Goal: Transaction & Acquisition: Book appointment/travel/reservation

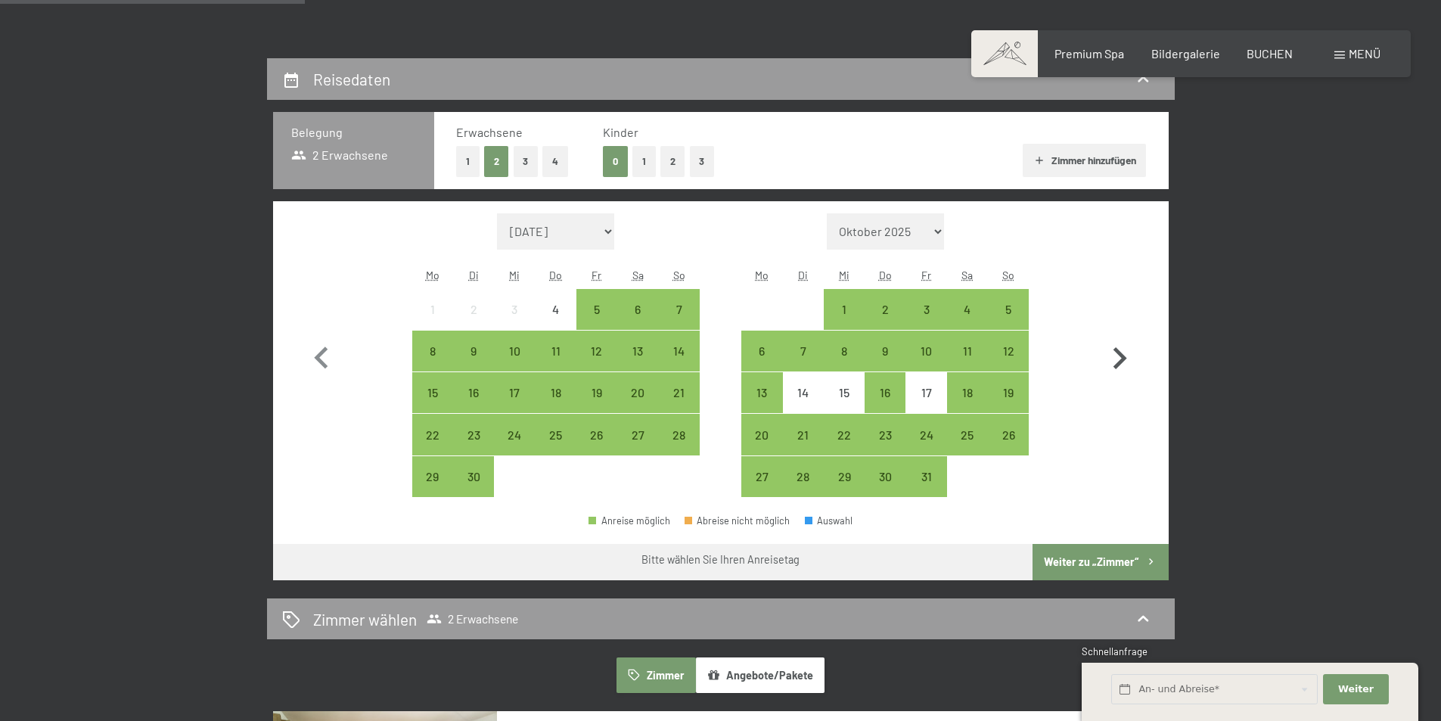
click at [1122, 358] on icon "button" at bounding box center [1120, 358] width 14 height 22
select select "2025-10-01"
select select "2025-11-01"
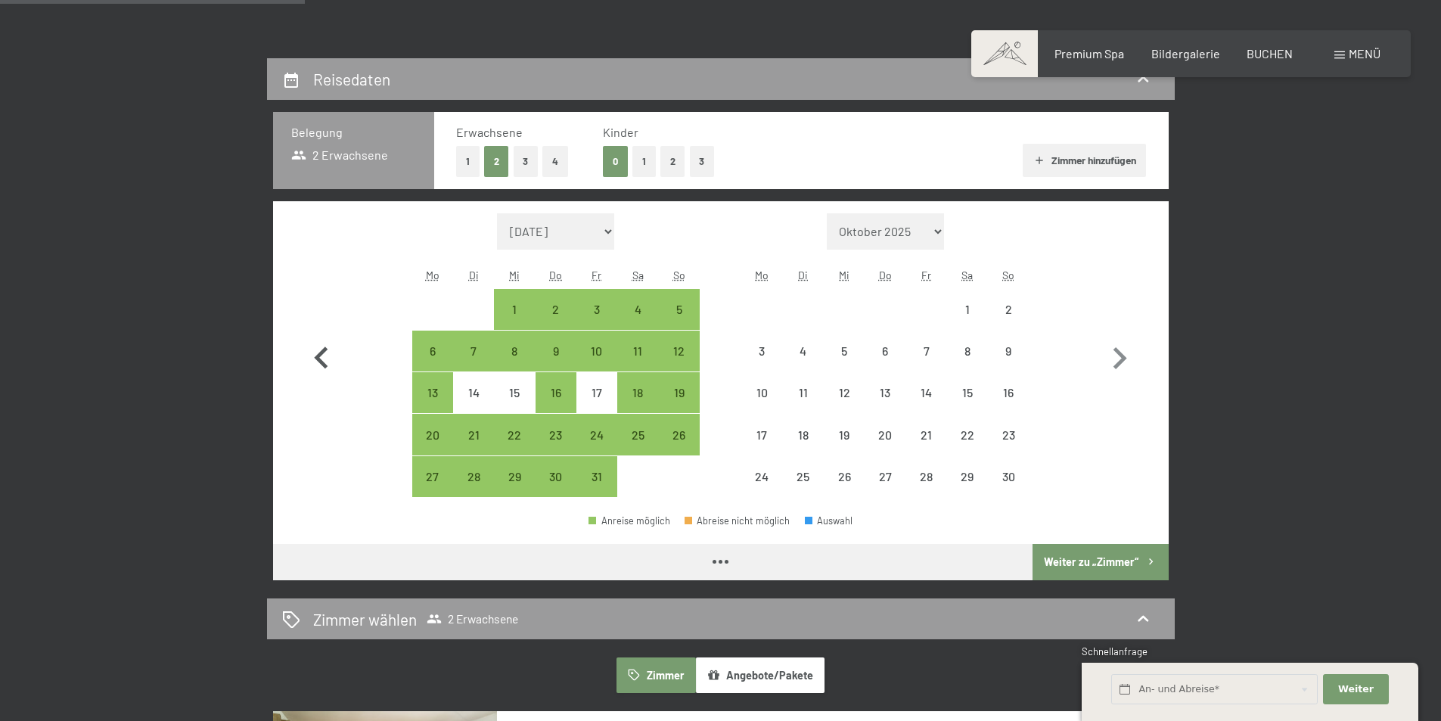
select select "2025-10-01"
select select "2025-11-01"
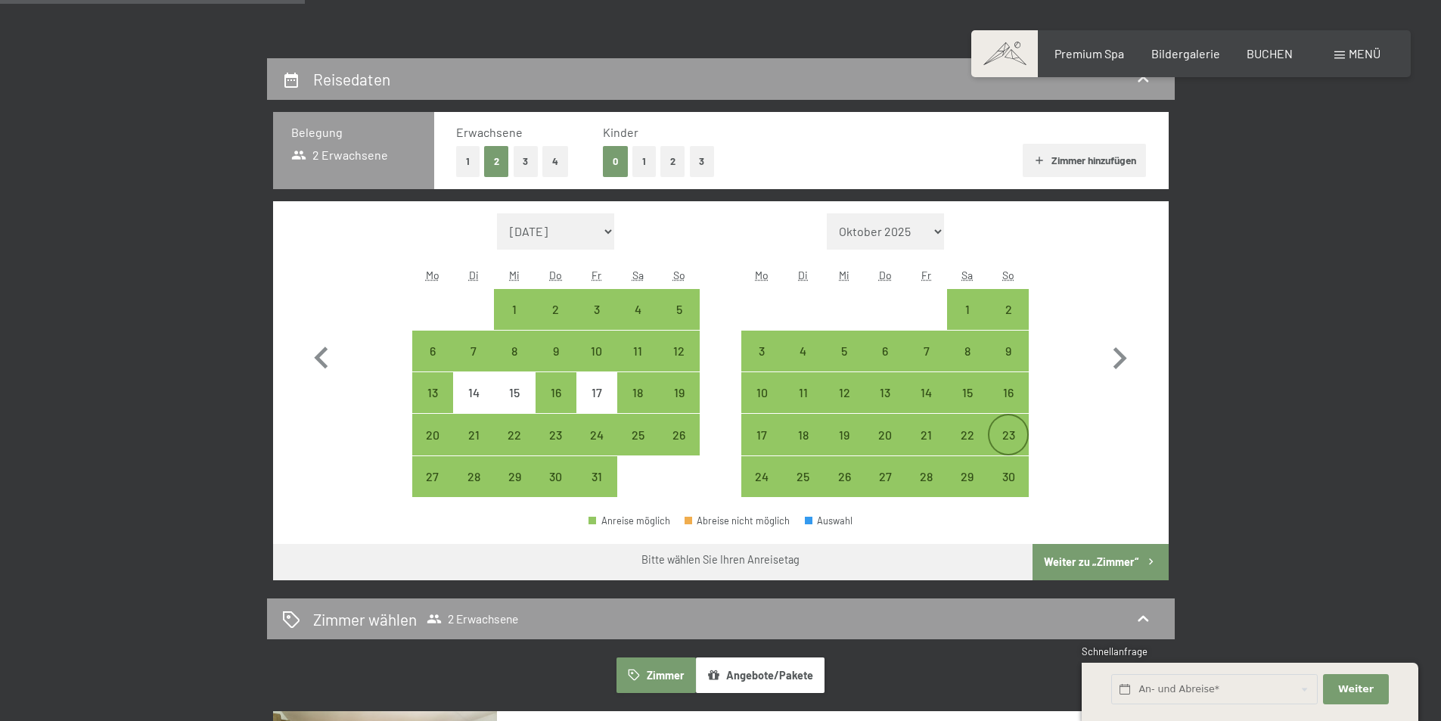
click at [1010, 436] on div "23" at bounding box center [1008, 448] width 38 height 38
select select "2025-10-01"
select select "2025-11-01"
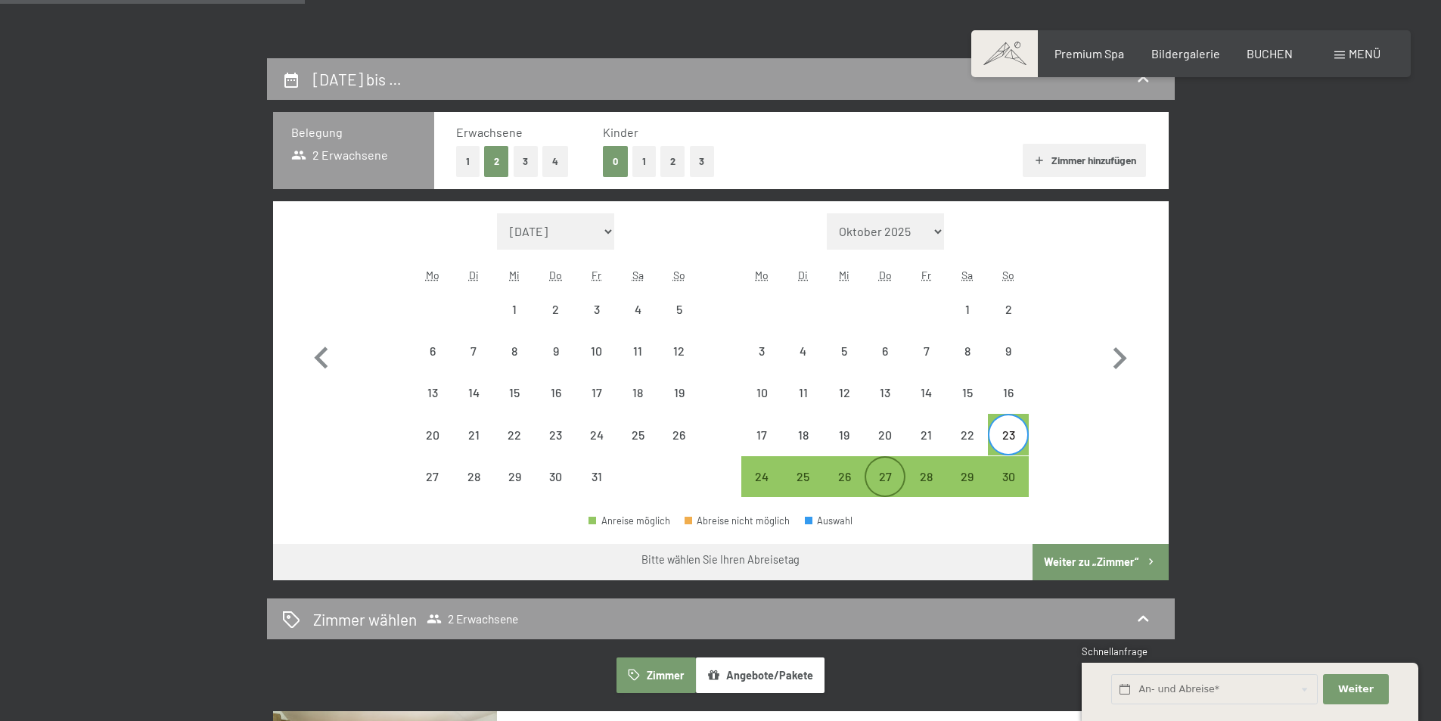
drag, startPoint x: 892, startPoint y: 475, endPoint x: 902, endPoint y: 469, distance: 12.2
click at [892, 475] on div "27" at bounding box center [885, 489] width 38 height 38
select select "2025-10-01"
select select "2025-11-01"
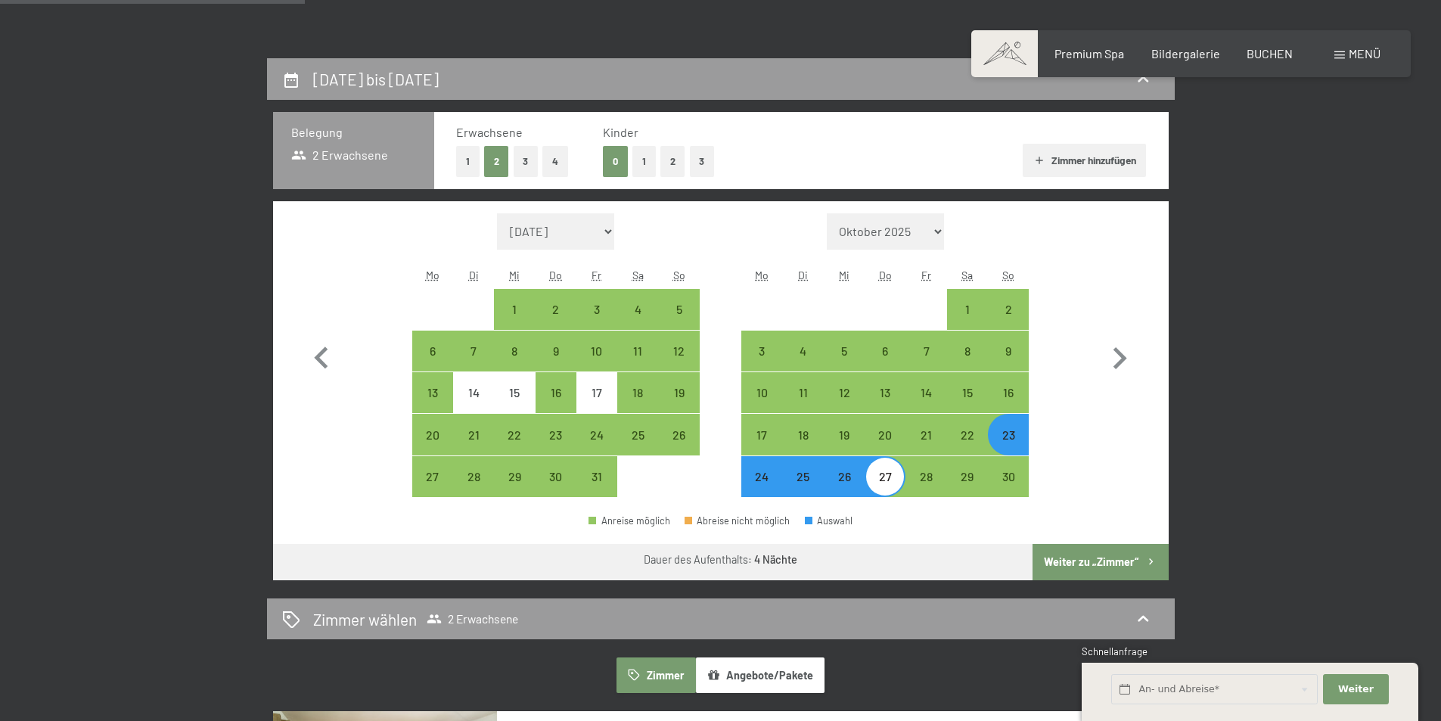
click at [1091, 550] on button "Weiter zu „Zimmer“" at bounding box center [1099, 562] width 135 height 36
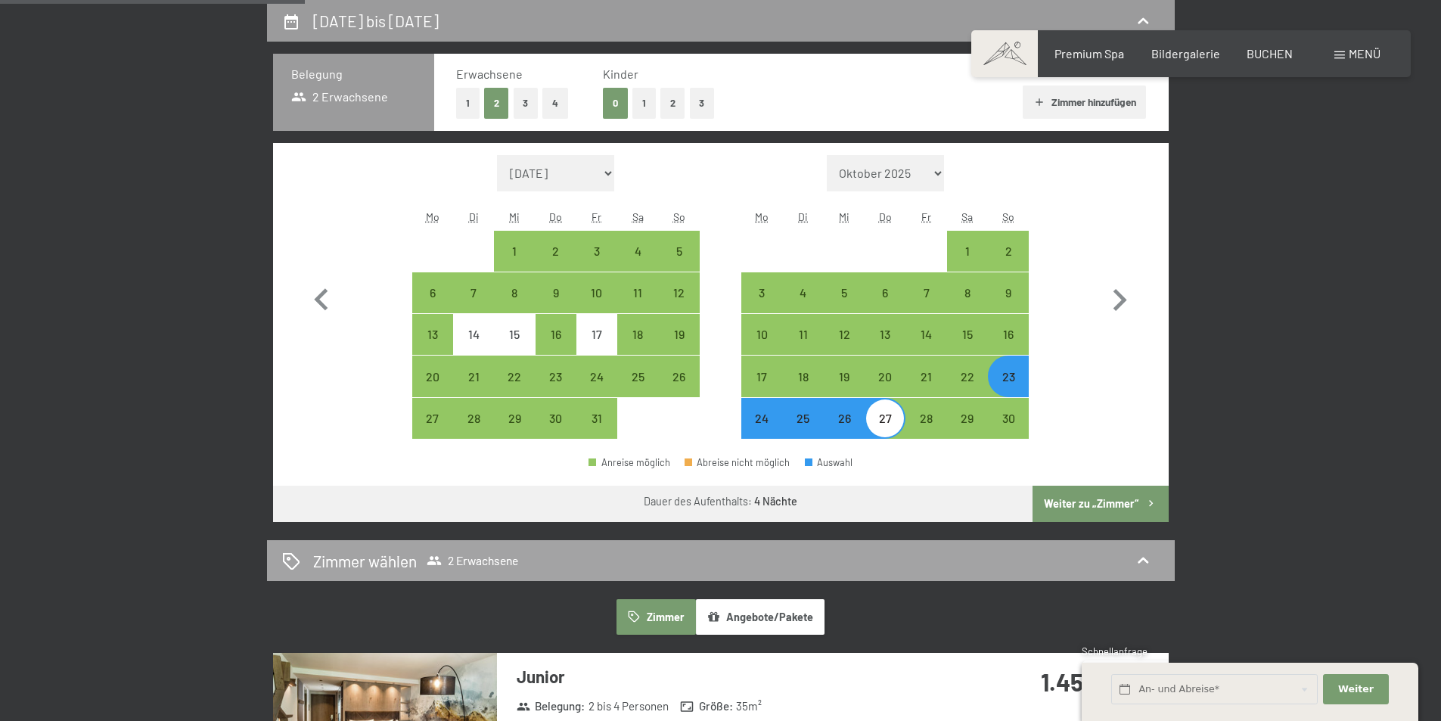
select select "2025-10-01"
select select "2025-11-01"
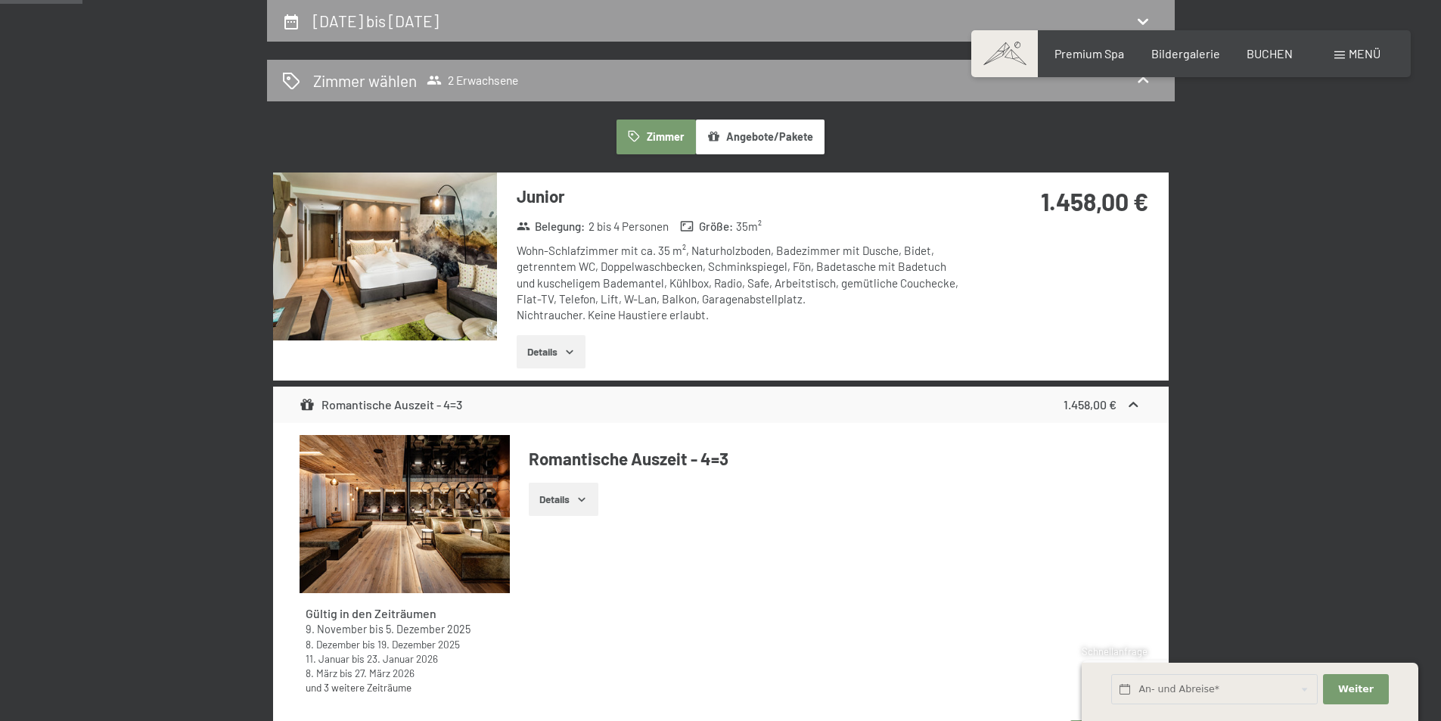
scroll to position [512, 0]
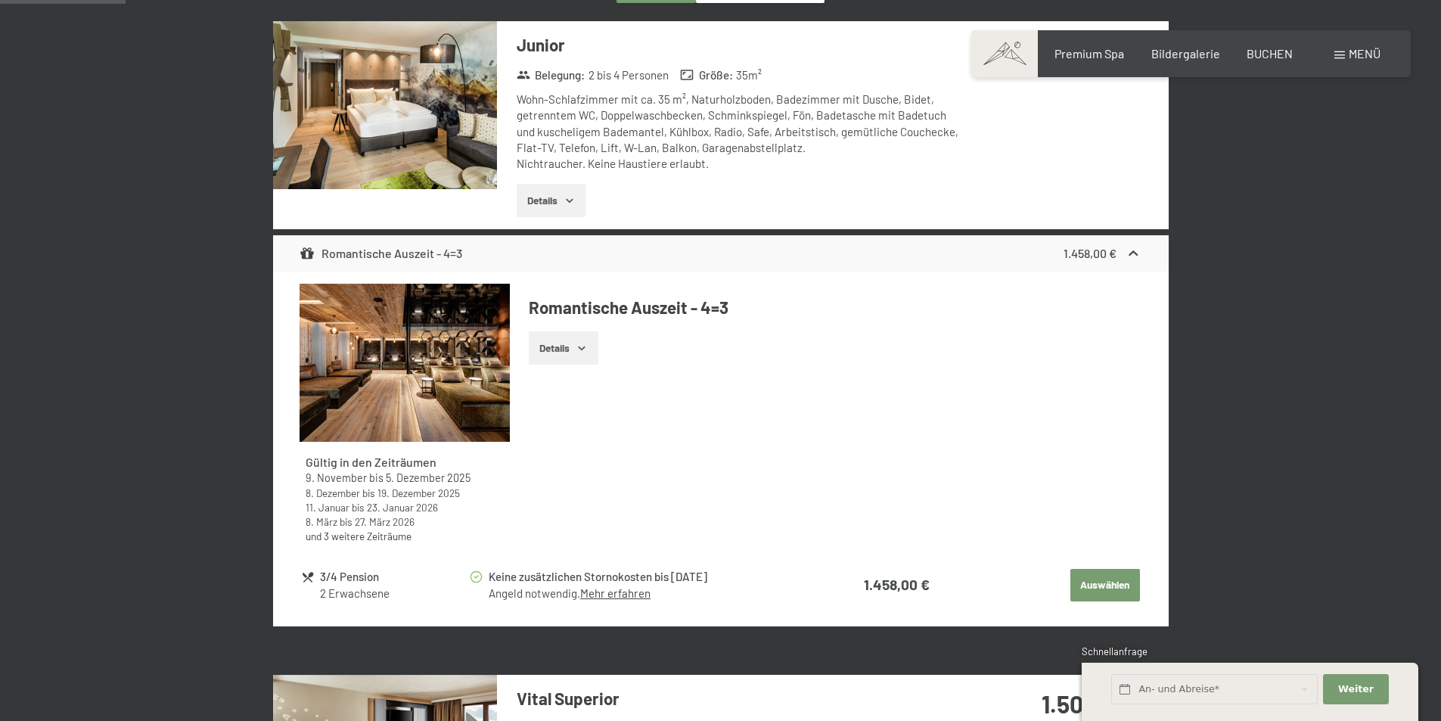
click at [1101, 591] on button "Auswählen" at bounding box center [1105, 585] width 70 height 33
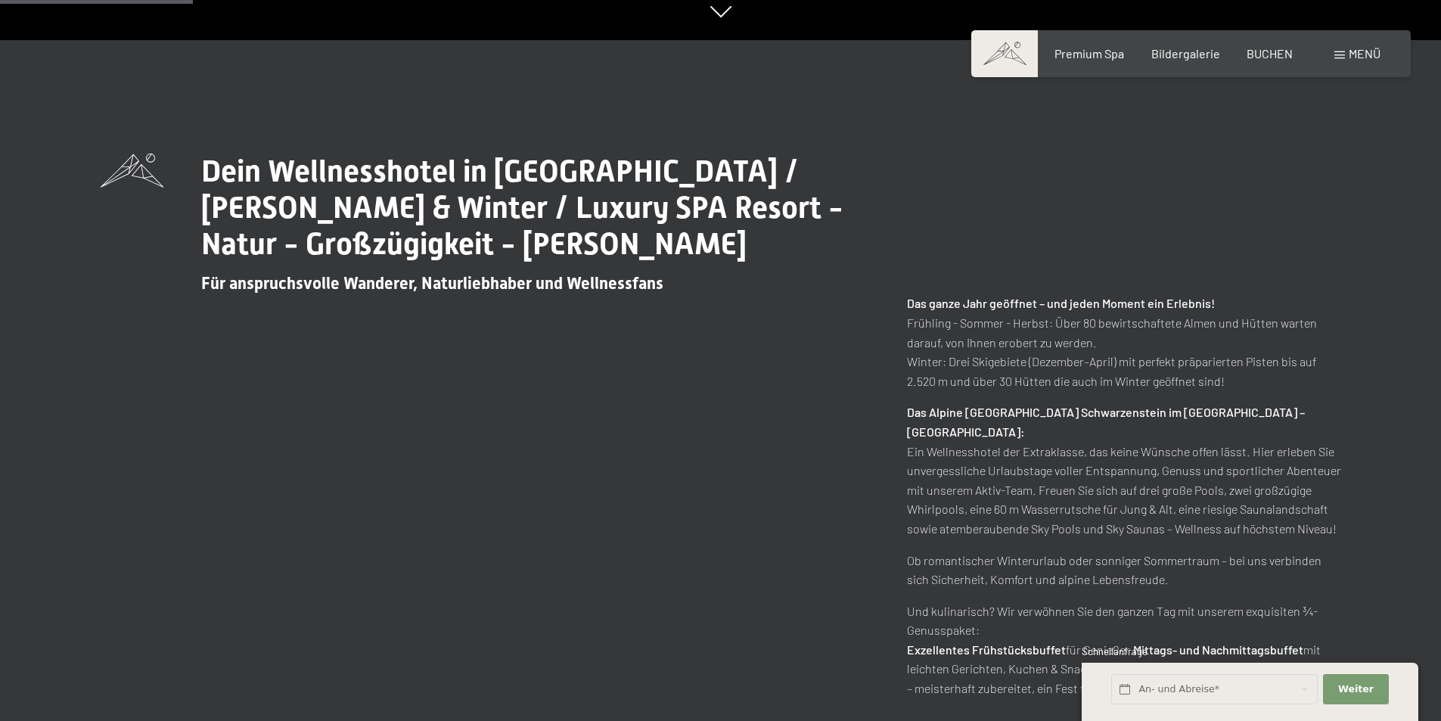
scroll to position [1135, 0]
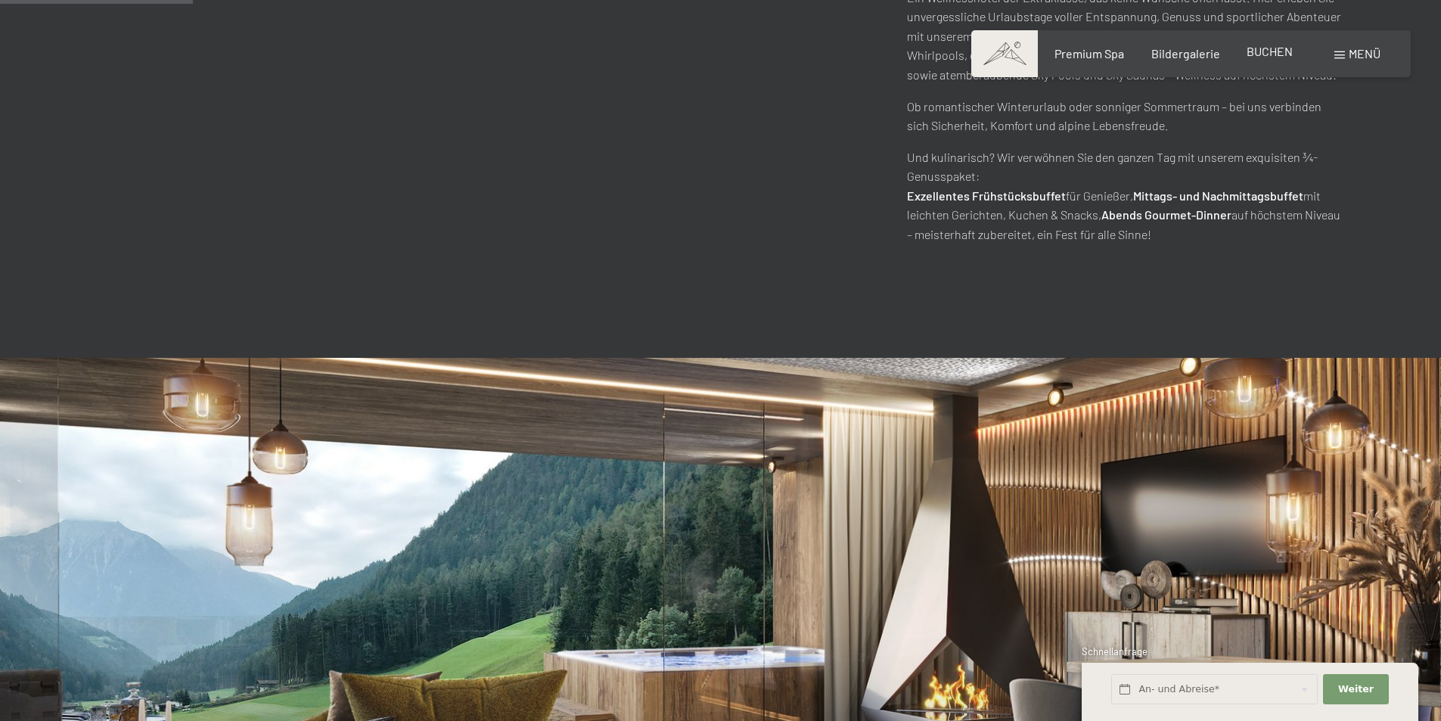
click at [1271, 57] on span "BUCHEN" at bounding box center [1269, 51] width 46 height 14
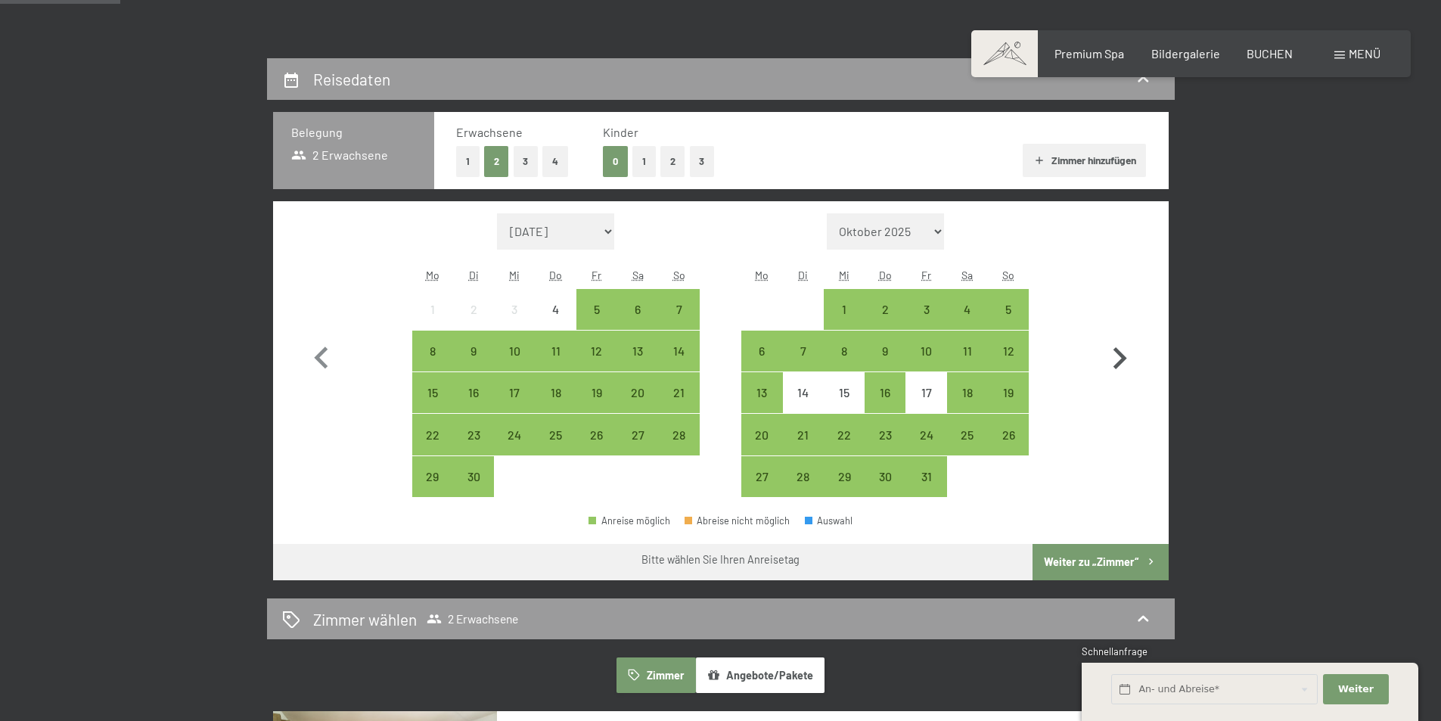
click at [1122, 365] on icon "button" at bounding box center [1119, 359] width 44 height 44
select select "2025-10-01"
select select "2025-11-01"
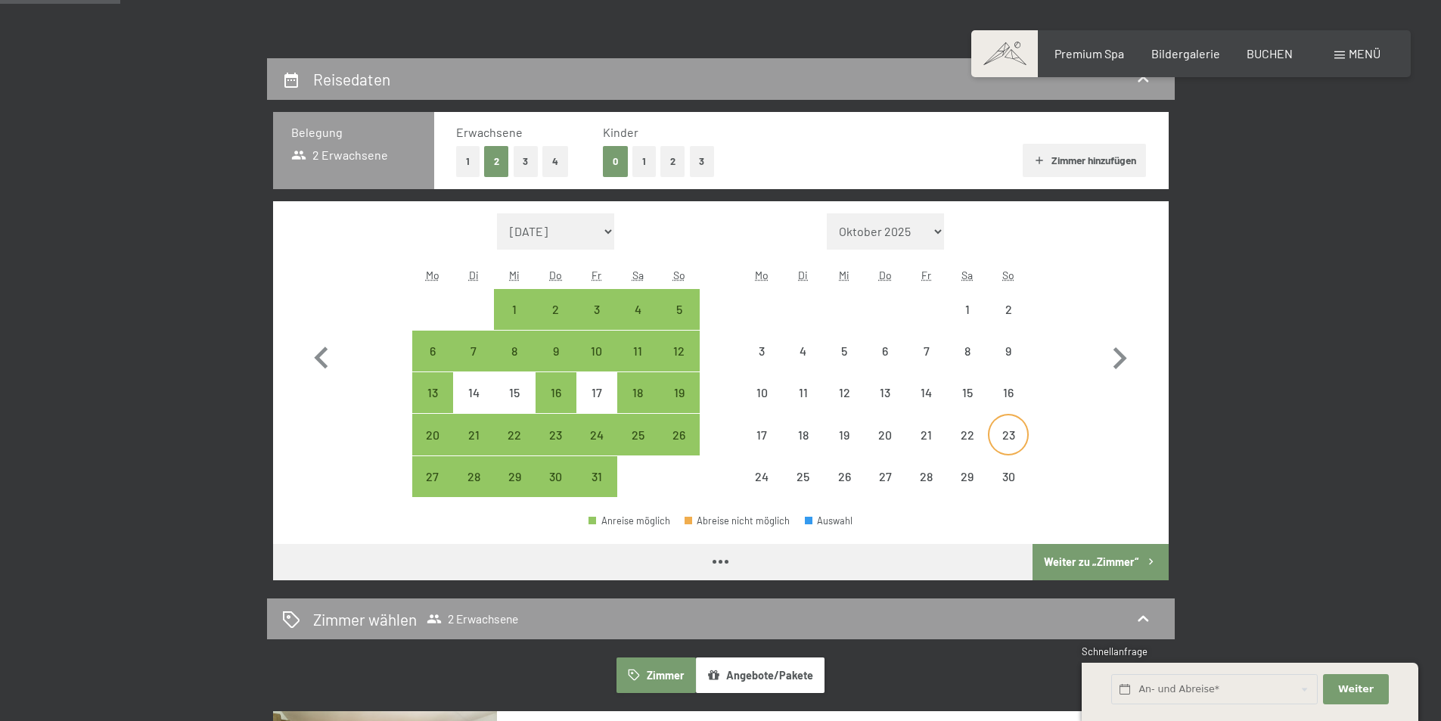
click at [1005, 436] on div "23" at bounding box center [1008, 448] width 38 height 38
select select "2025-10-01"
select select "2025-11-01"
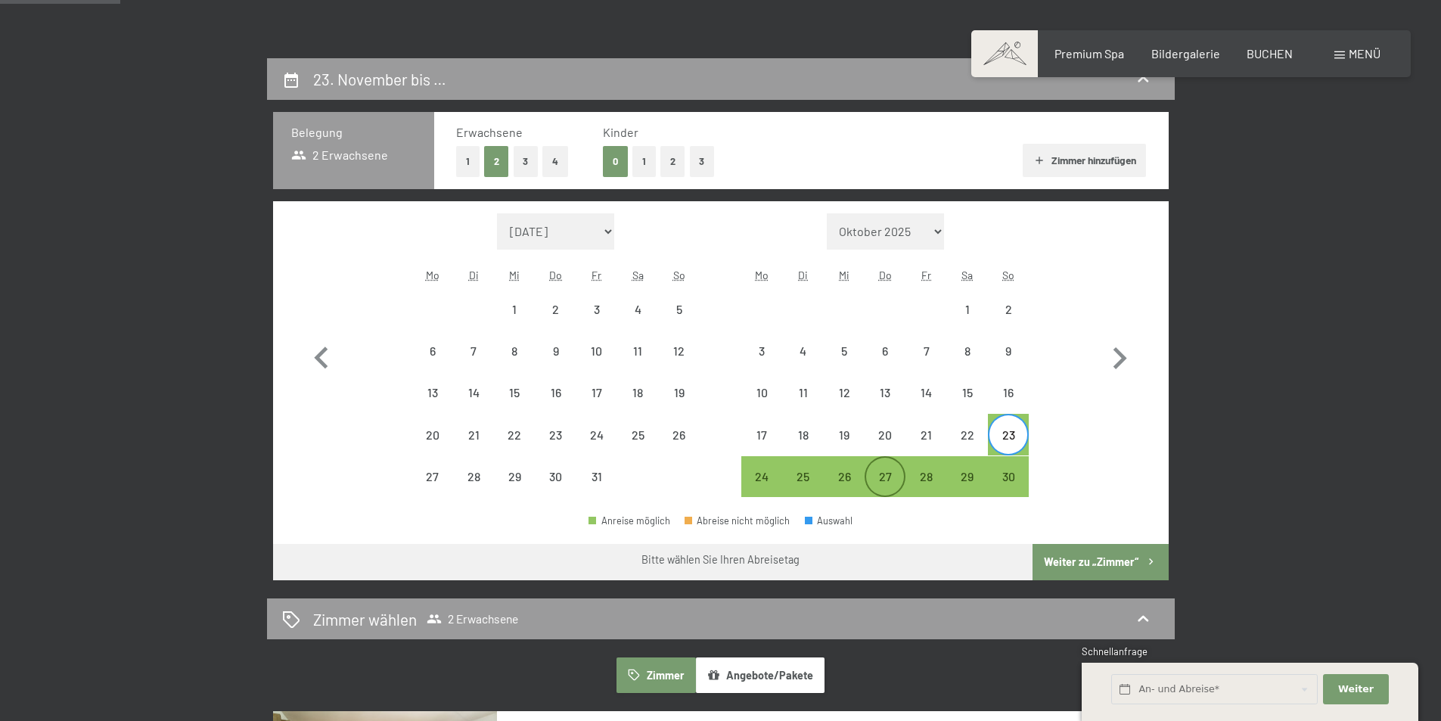
drag, startPoint x: 885, startPoint y: 477, endPoint x: 910, endPoint y: 467, distance: 26.8
click at [885, 478] on div "27" at bounding box center [885, 489] width 38 height 38
select select "2025-10-01"
select select "2025-11-01"
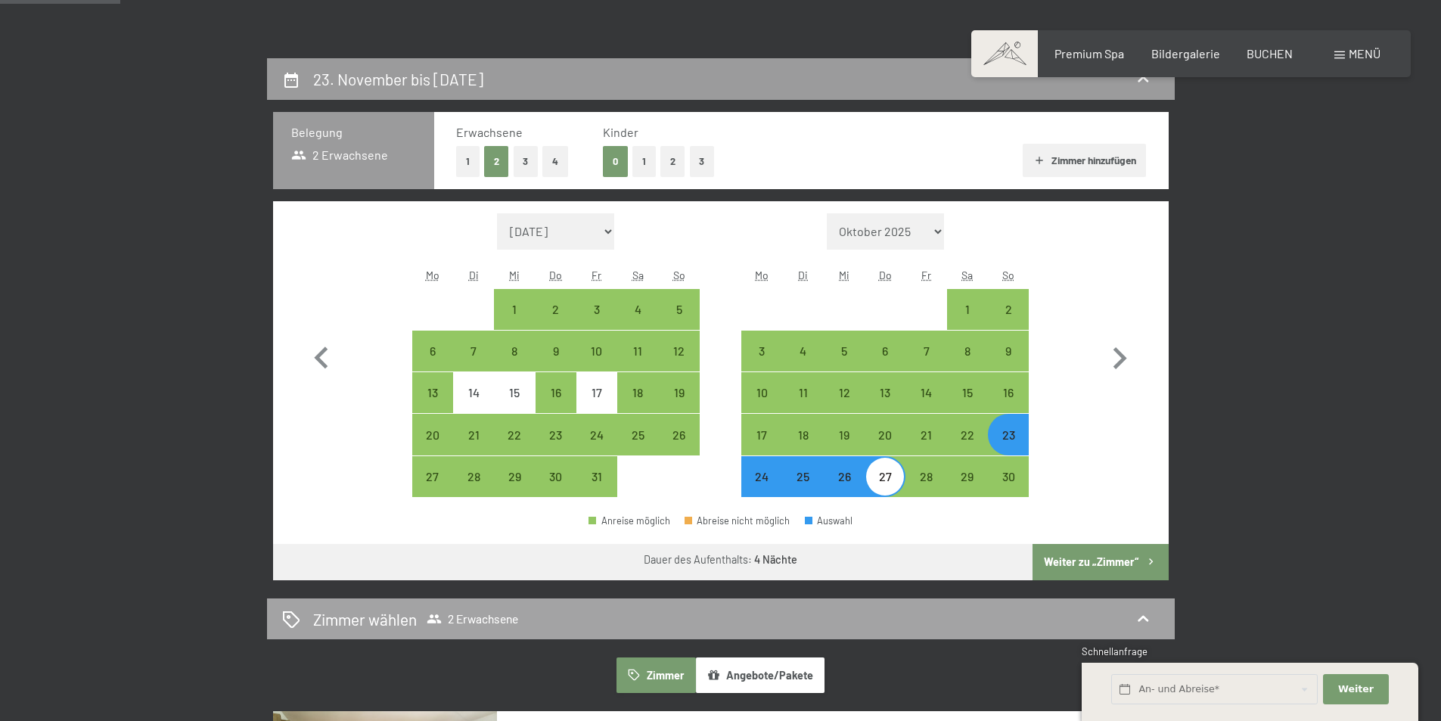
click at [1092, 563] on button "Weiter zu „Zimmer“" at bounding box center [1099, 562] width 135 height 36
select select "2025-10-01"
select select "2025-11-01"
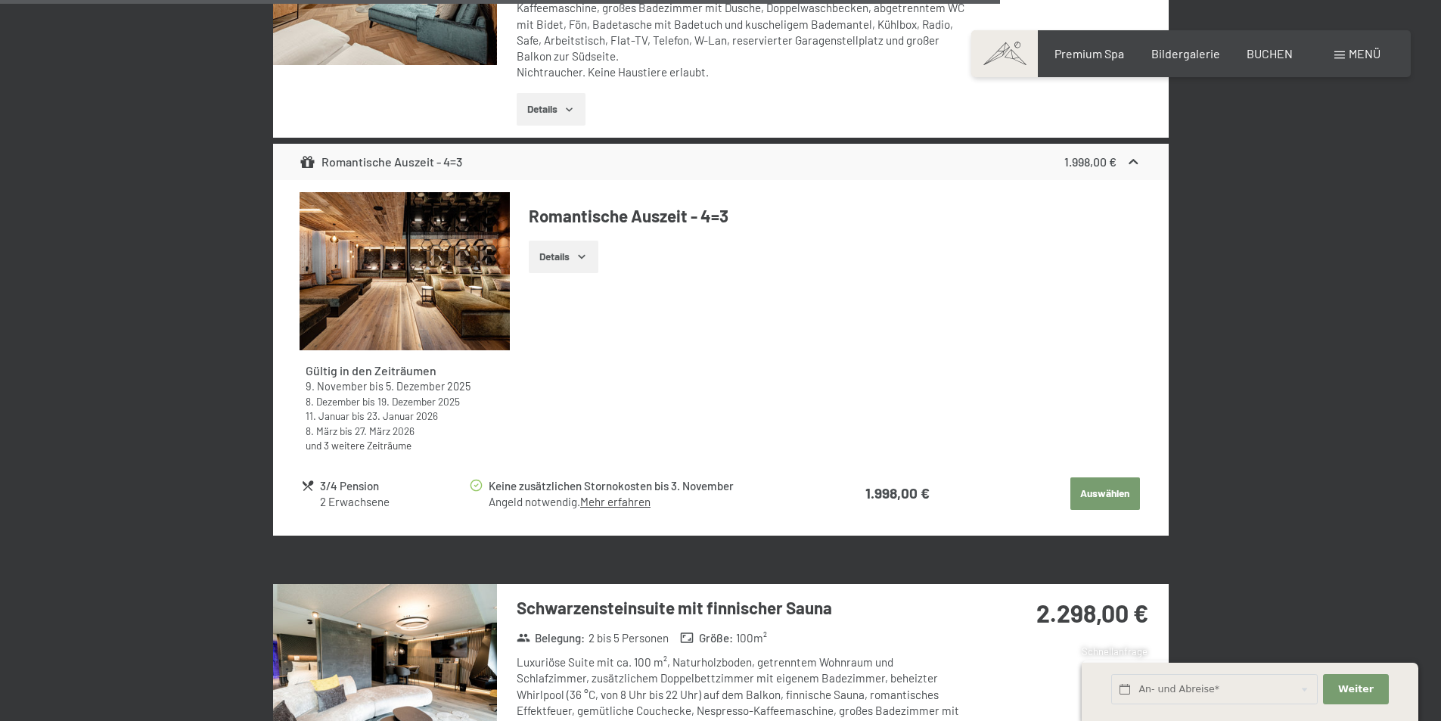
scroll to position [3764, 0]
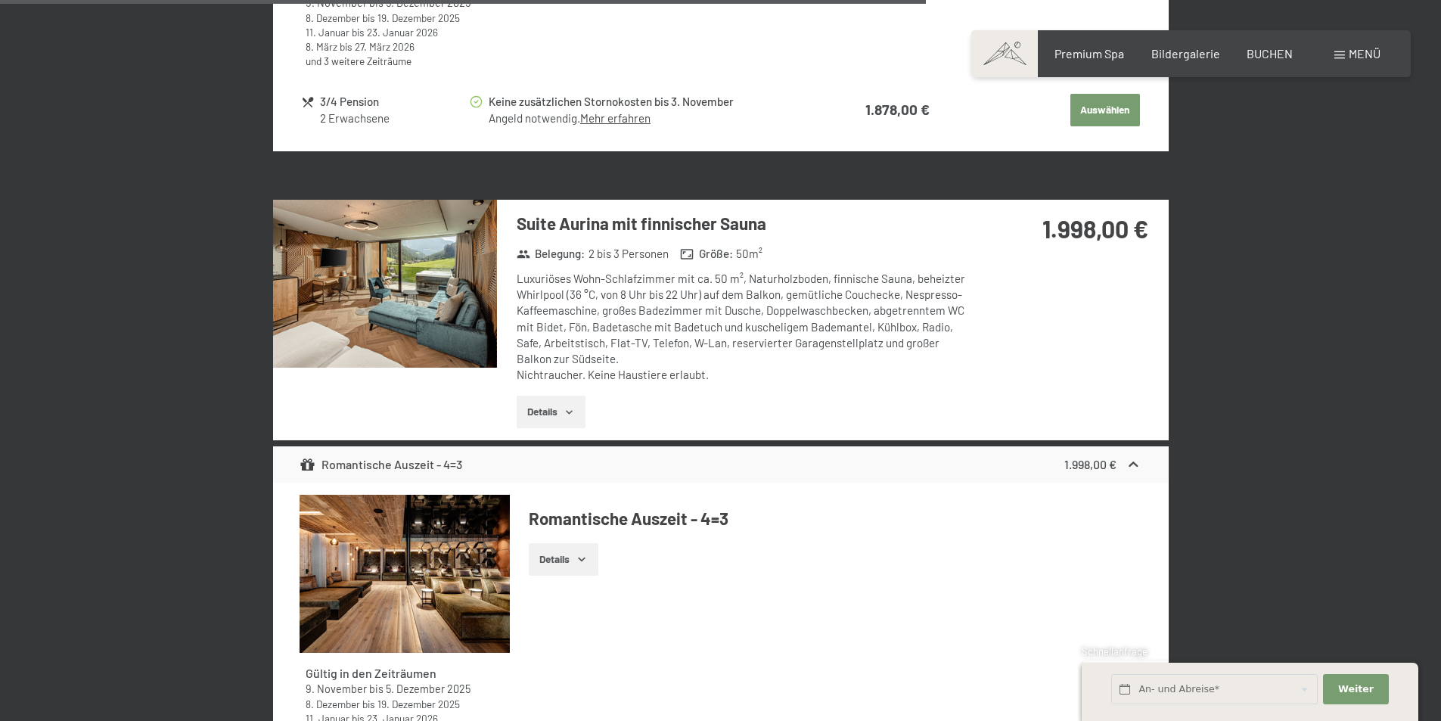
click at [552, 414] on button "Details" at bounding box center [551, 412] width 69 height 33
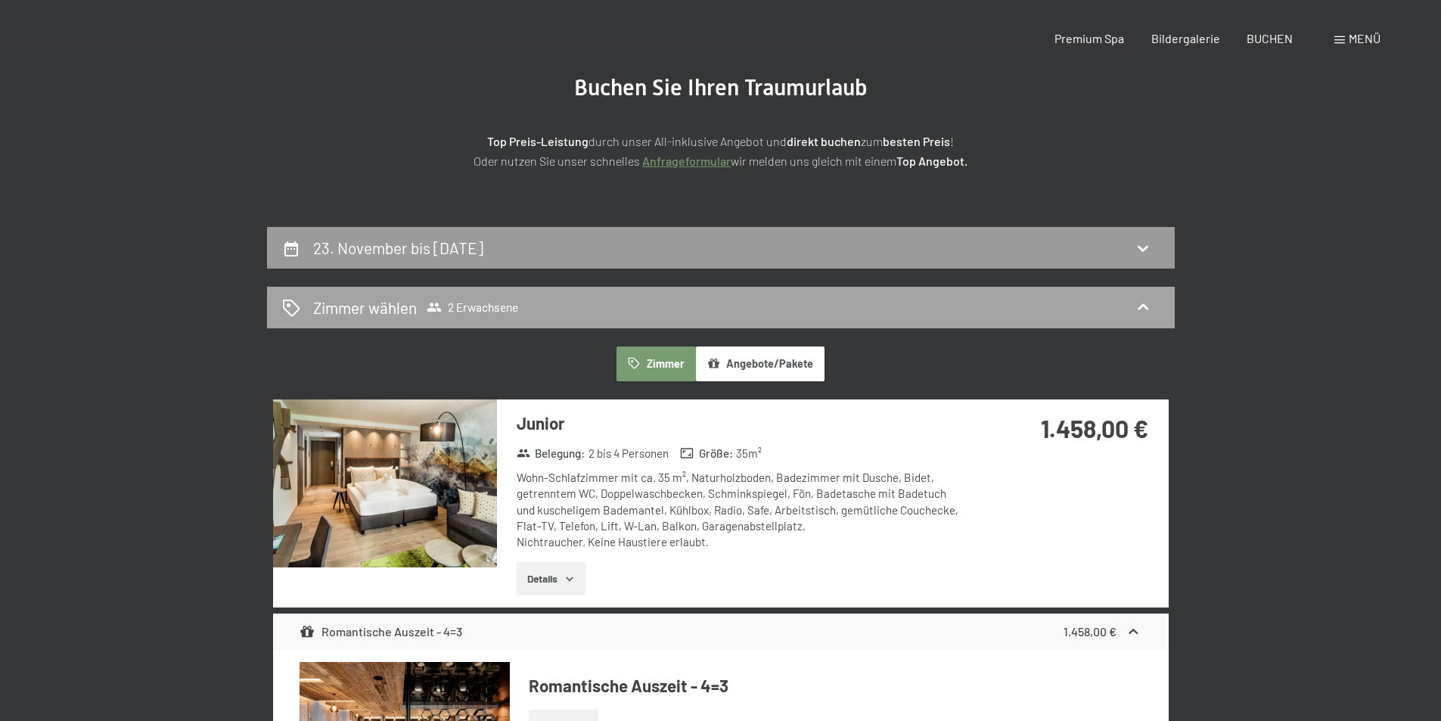
scroll to position [0, 0]
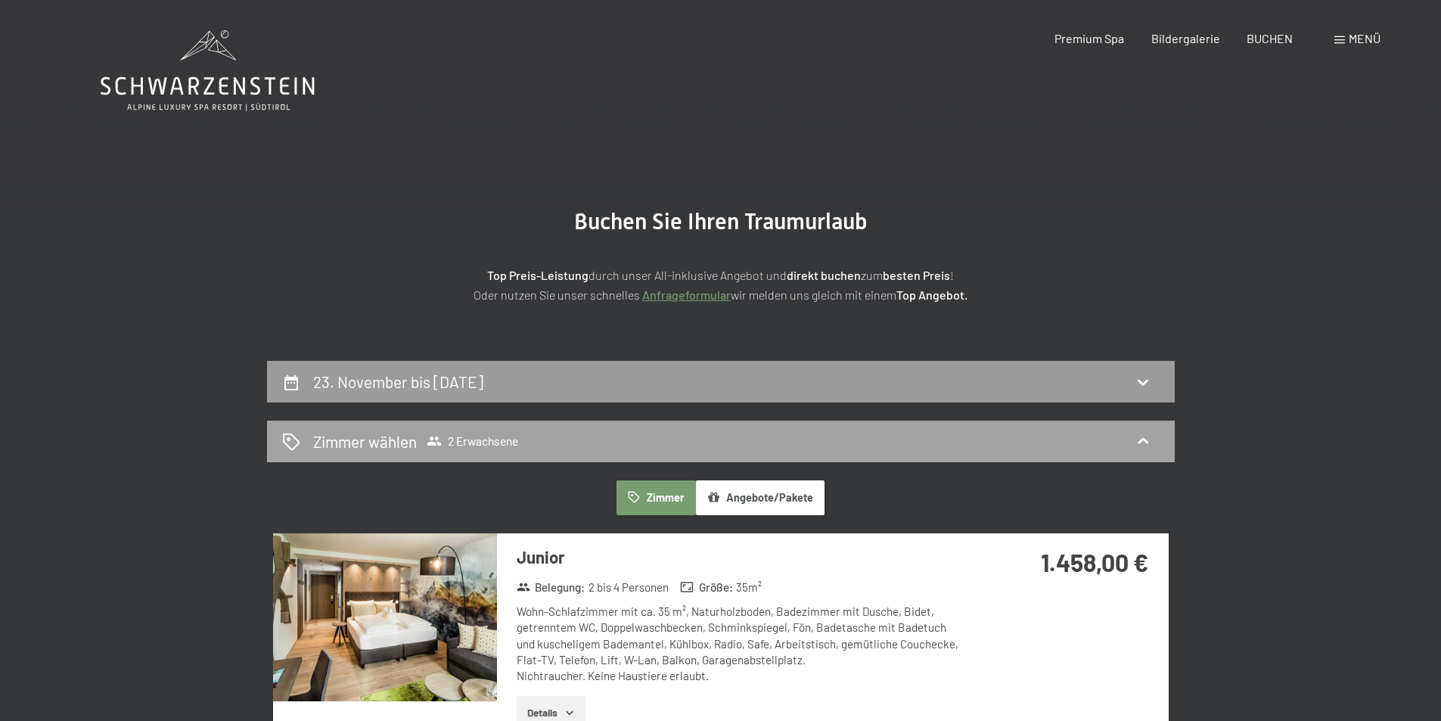
drag, startPoint x: 443, startPoint y: 444, endPoint x: 458, endPoint y: 444, distance: 14.4
click at [444, 444] on span "2 Erwachsene" at bounding box center [473, 440] width 92 height 15
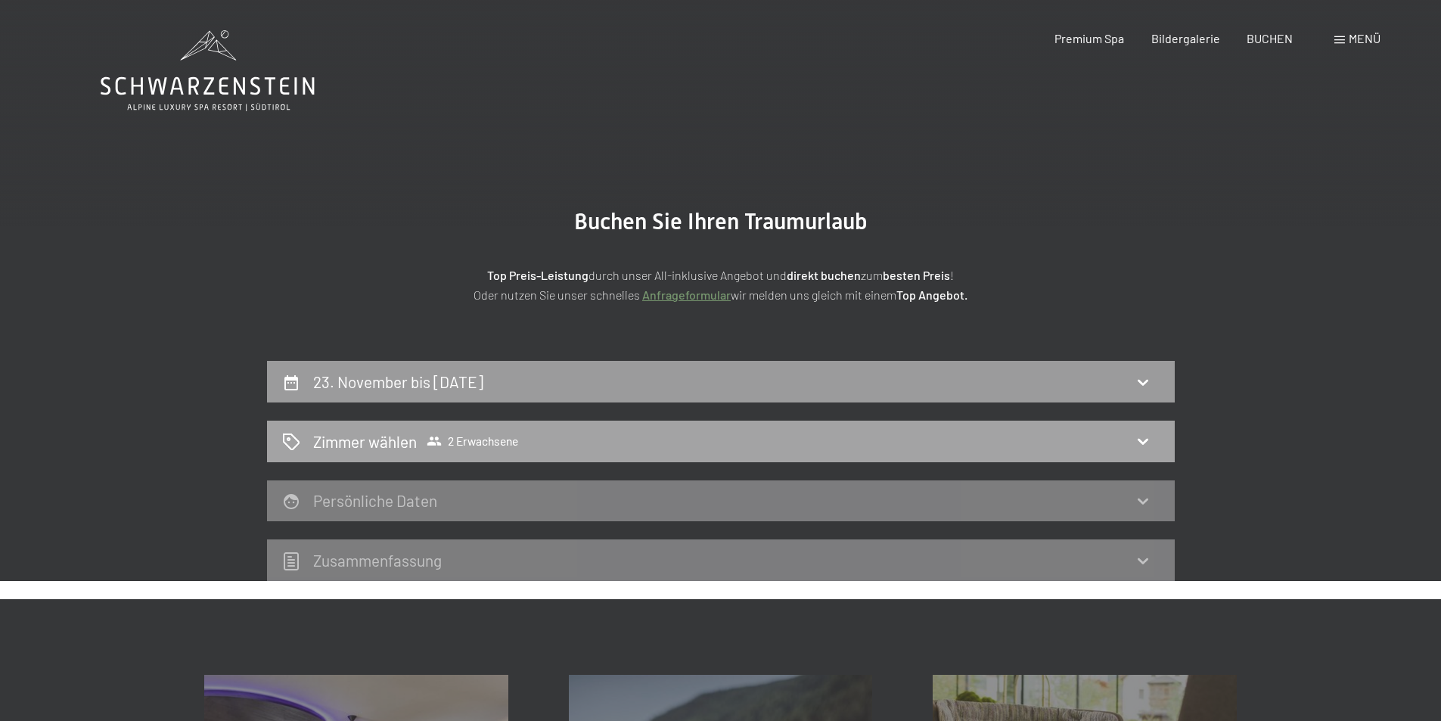
click at [536, 445] on div "Zimmer wählen 2 Erwachsene" at bounding box center [720, 441] width 877 height 22
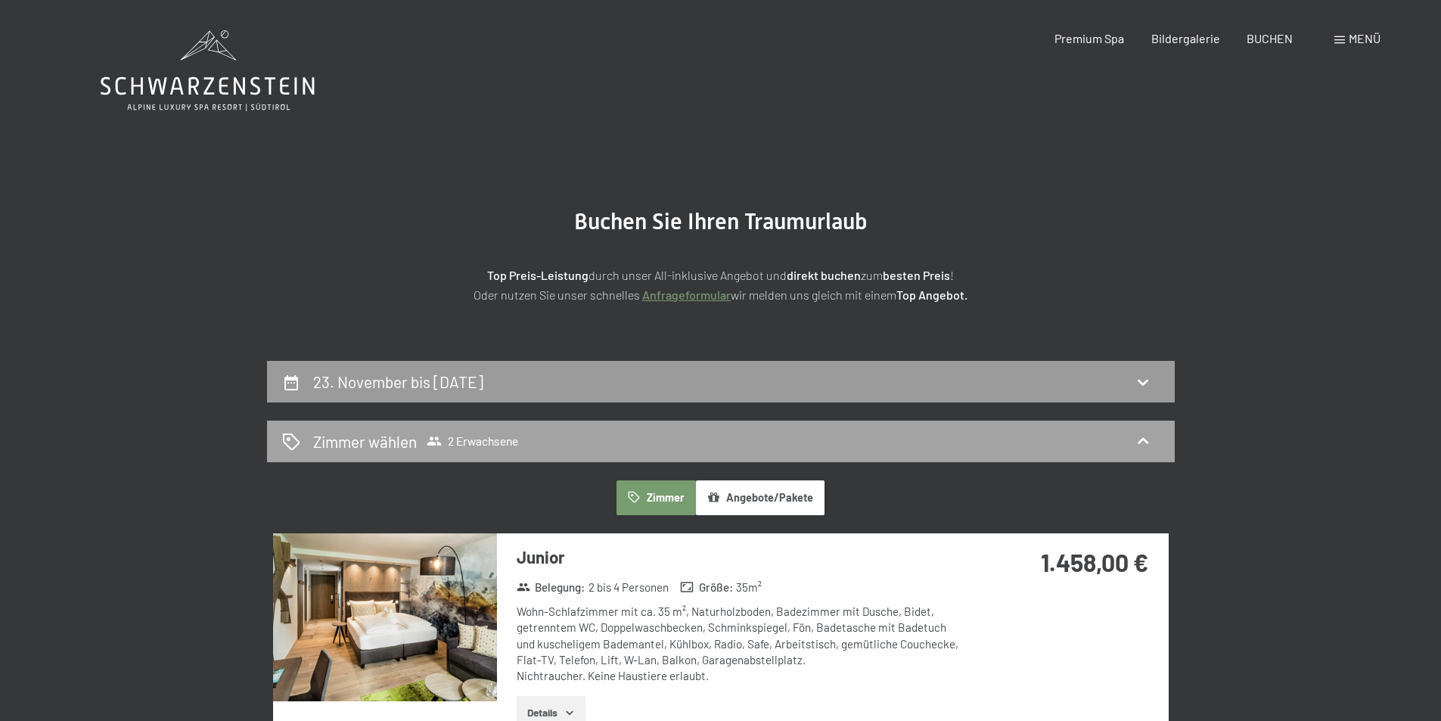
click at [453, 436] on span "2 Erwachsene" at bounding box center [473, 440] width 92 height 15
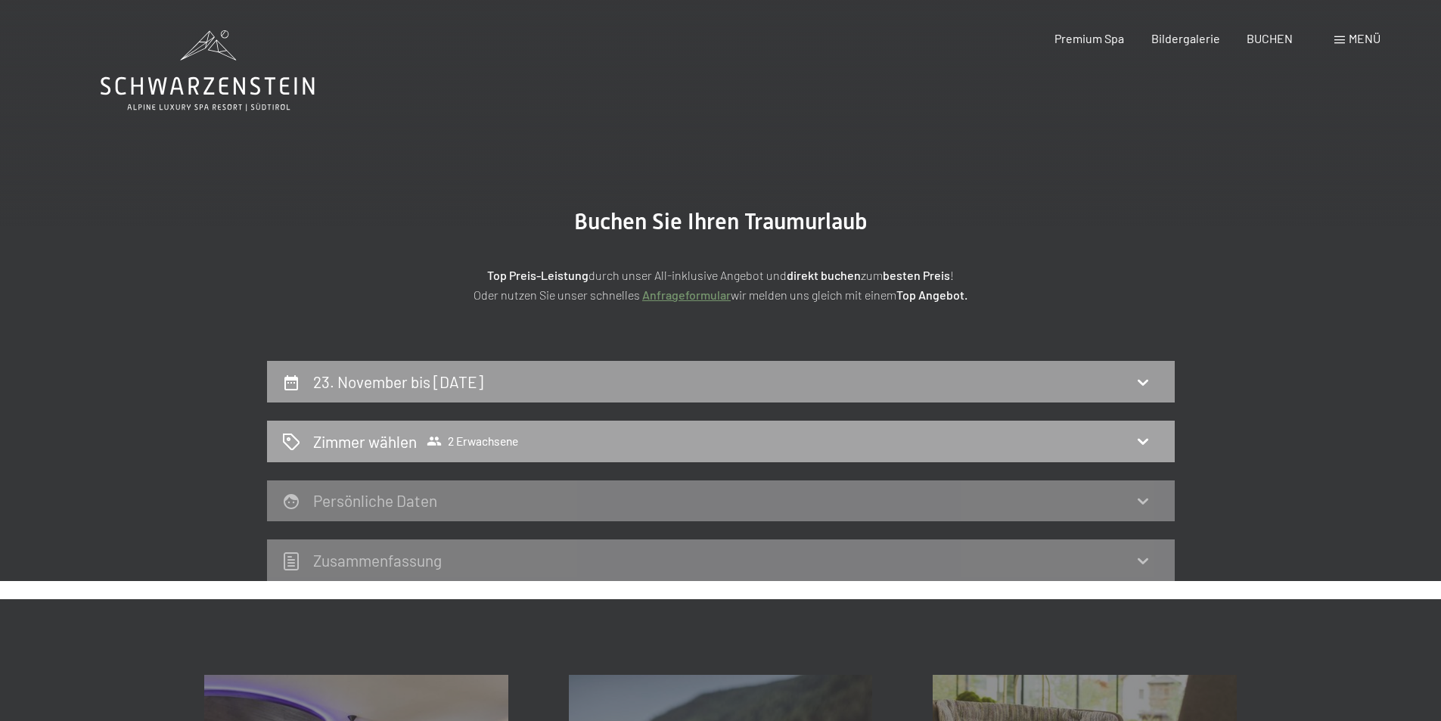
click at [434, 442] on icon at bounding box center [434, 440] width 14 height 9
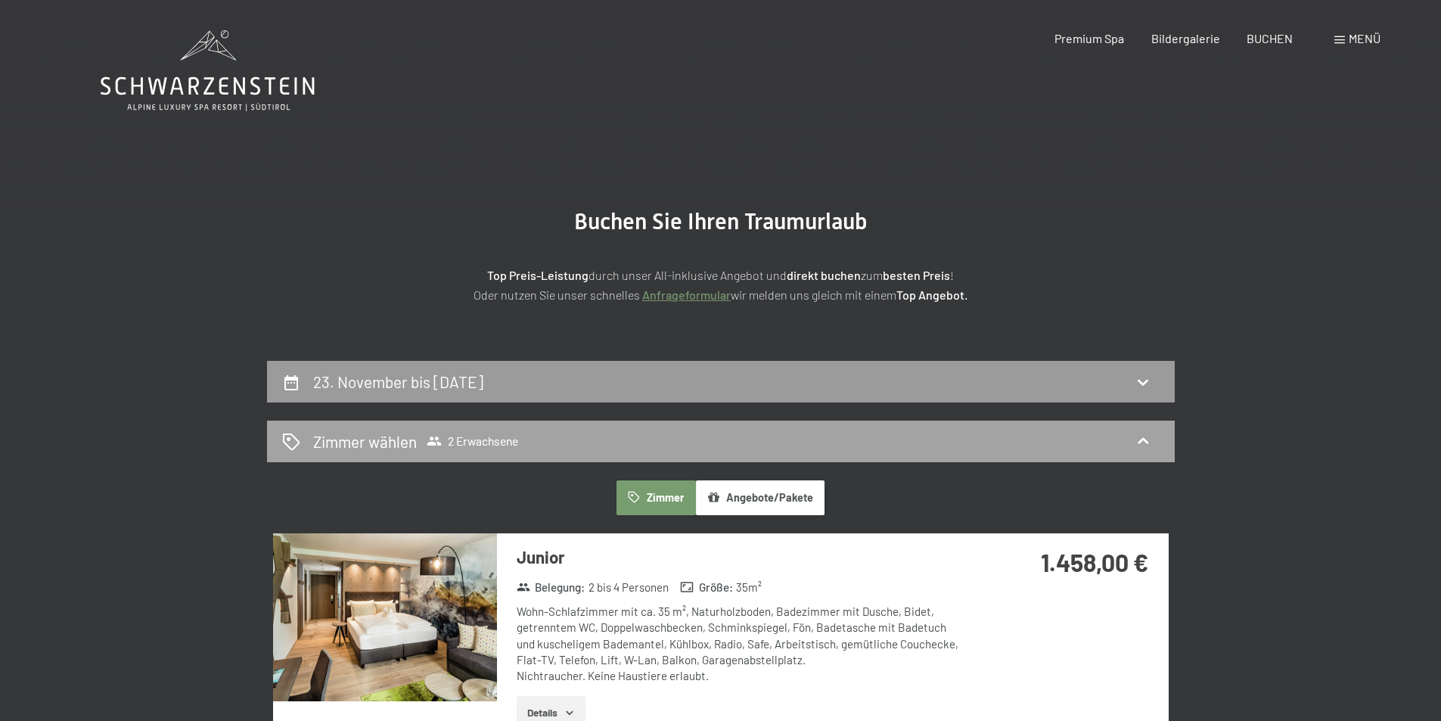
click at [473, 438] on span "2 Erwachsene" at bounding box center [473, 440] width 92 height 15
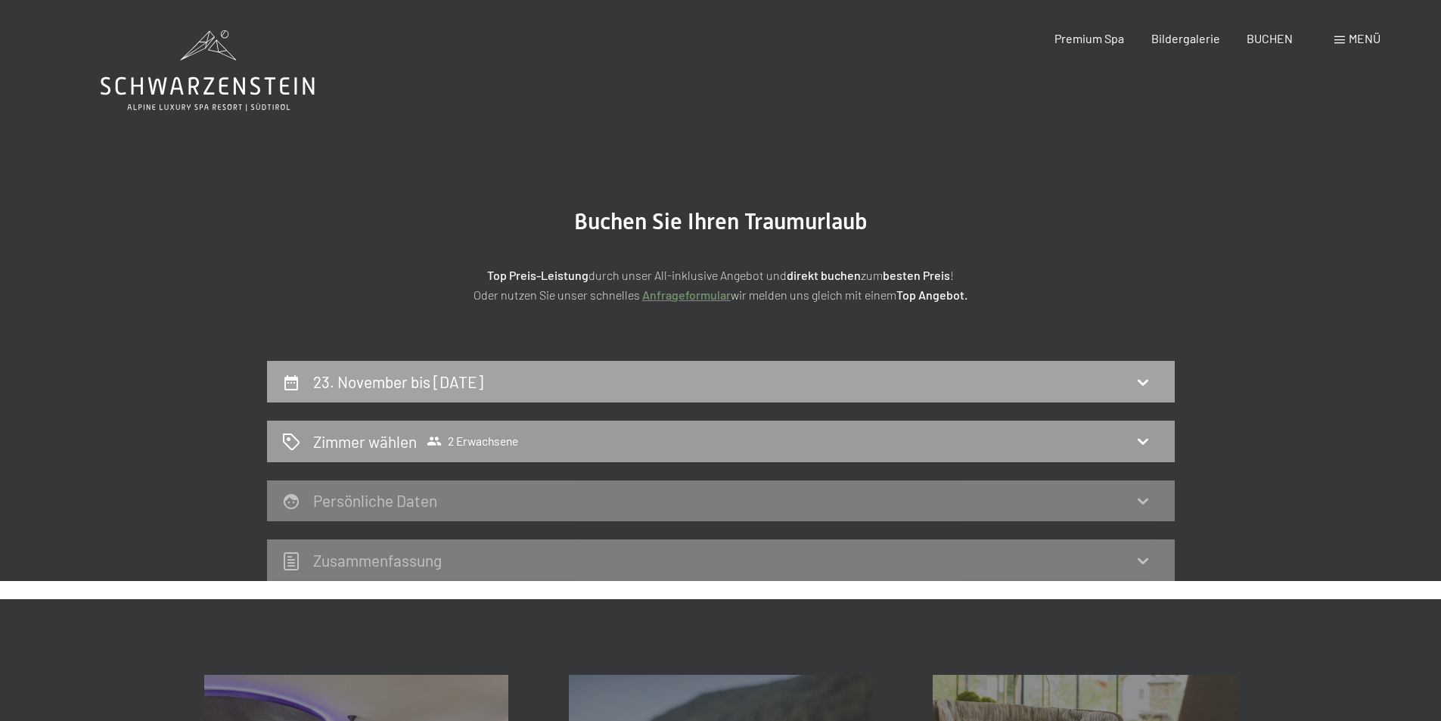
click at [481, 390] on h2 "23. November bis 27. November 2025" at bounding box center [398, 381] width 170 height 19
select select "2025-10-01"
select select "2025-11-01"
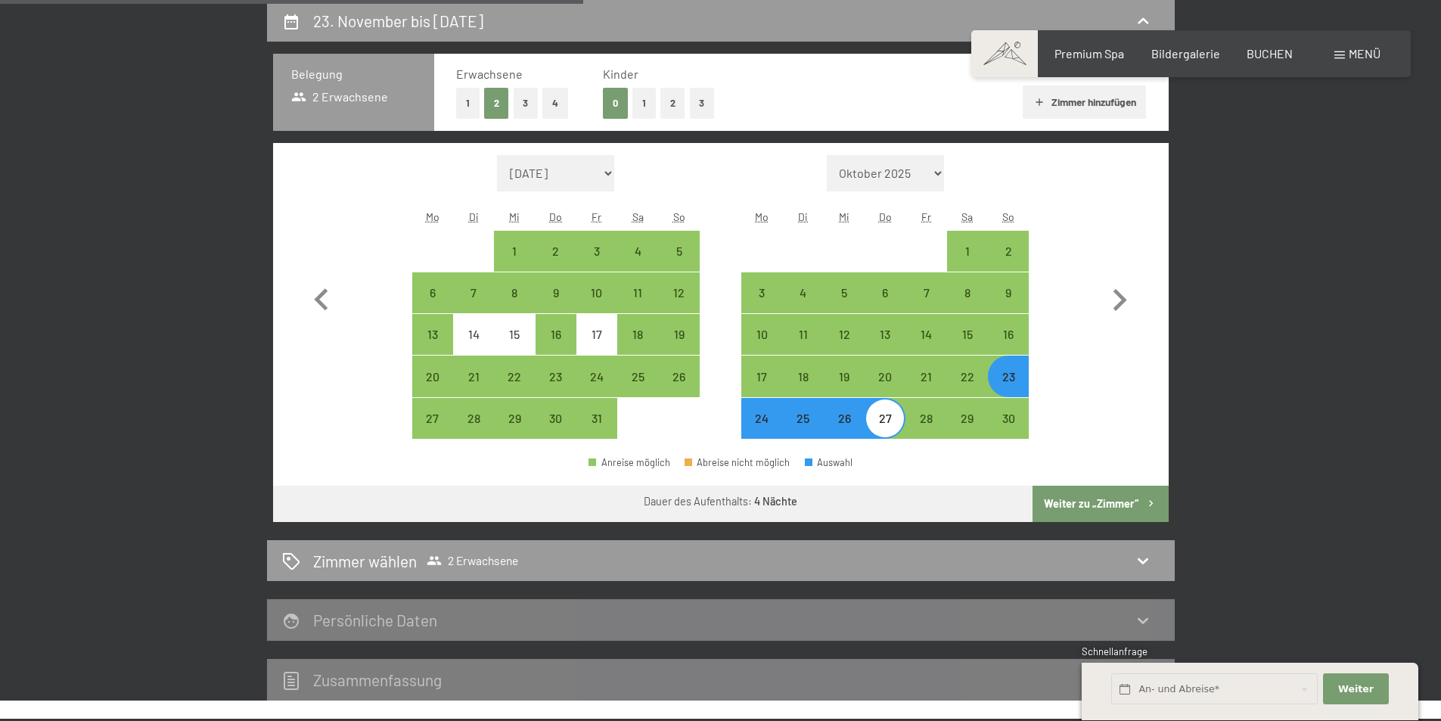
click at [529, 104] on button "3" at bounding box center [526, 103] width 25 height 31
select select "2025-10-01"
select select "2025-11-01"
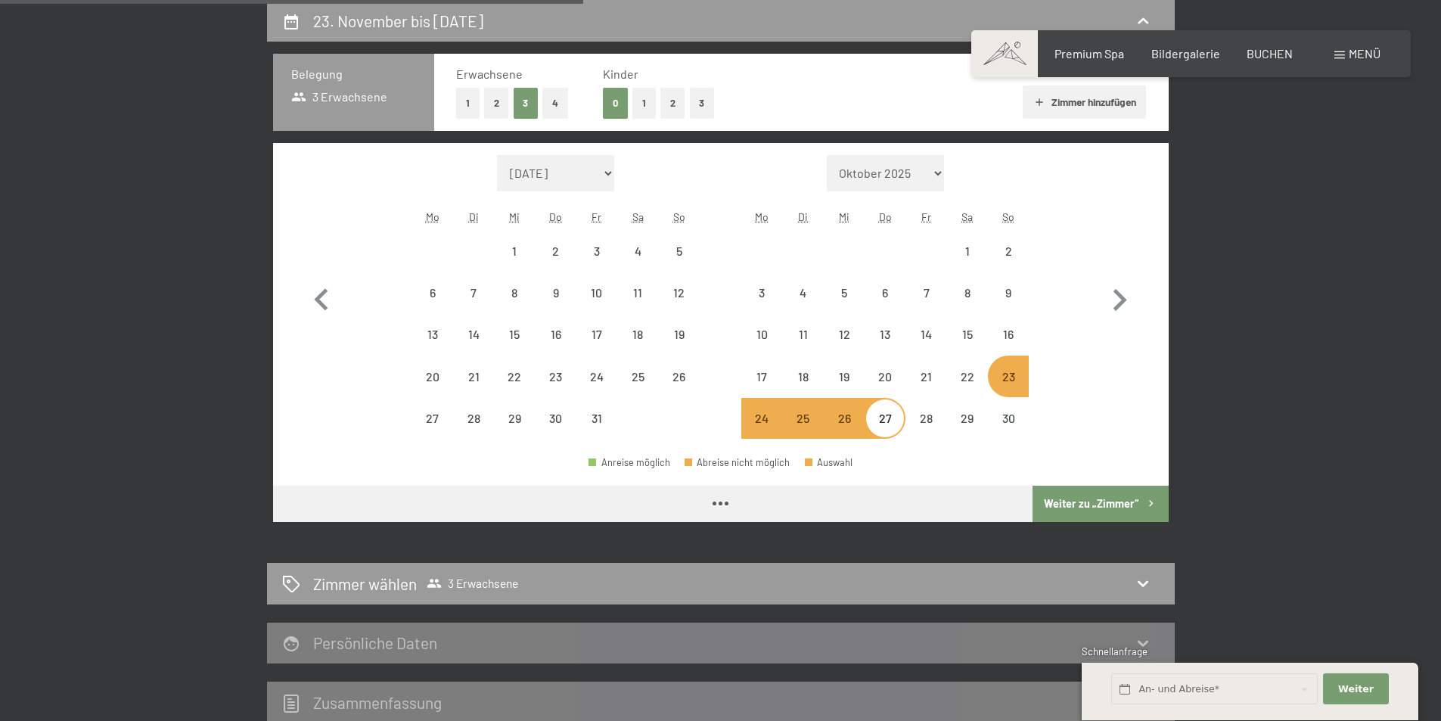
select select "2025-10-01"
select select "2025-11-01"
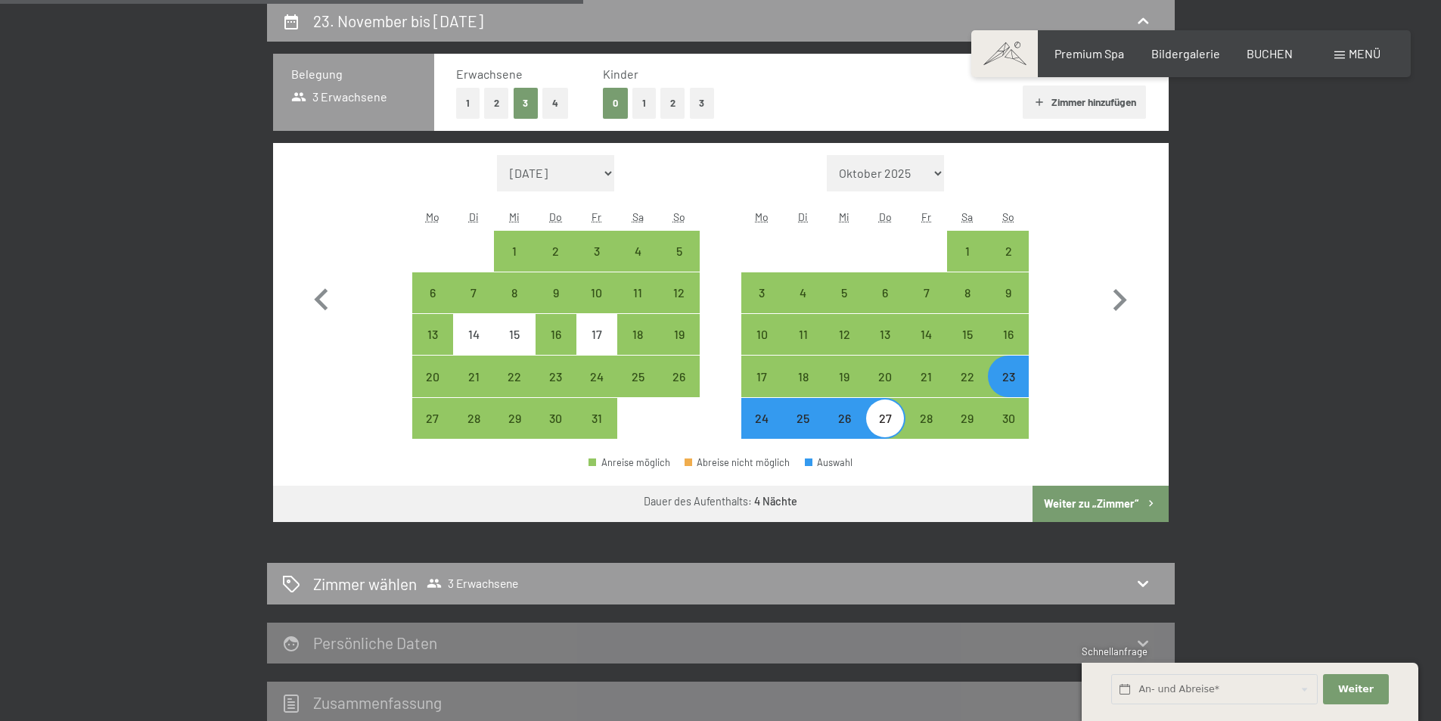
click at [1081, 499] on button "Weiter zu „Zimmer“" at bounding box center [1099, 504] width 135 height 36
select select "2025-10-01"
select select "2025-11-01"
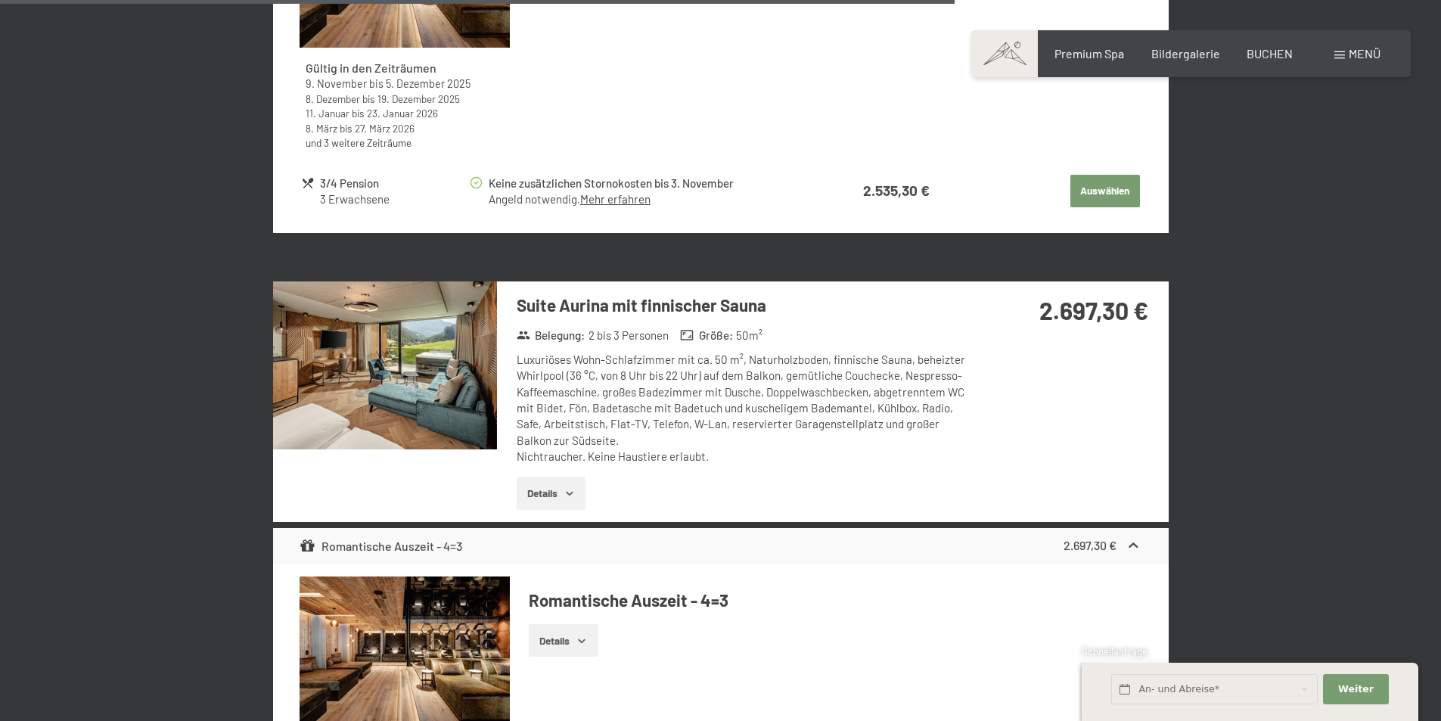
scroll to position [4748, 0]
